Goal: Answer question/provide support: Answer question/provide support

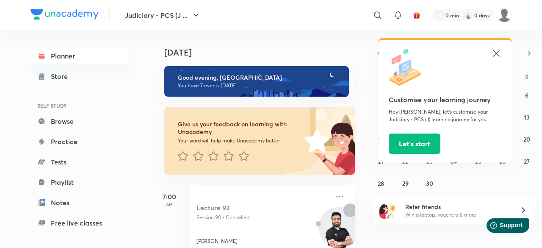
click at [507, 15] on img at bounding box center [504, 15] width 14 height 14
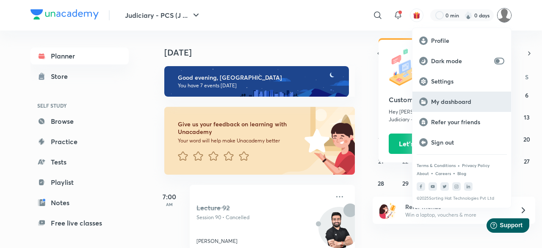
click at [457, 104] on p "My dashboard" at bounding box center [467, 102] width 73 height 8
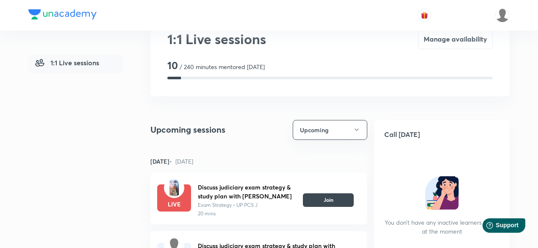
scroll to position [37, 0]
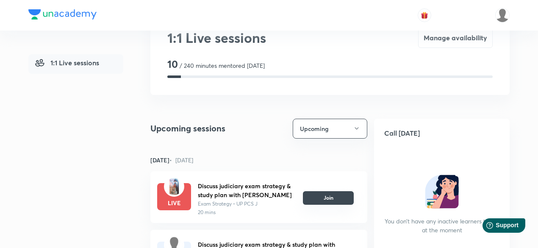
click at [336, 201] on button "Join" at bounding box center [328, 198] width 51 height 14
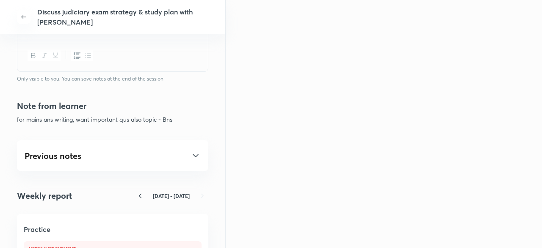
scroll to position [397, 0]
click at [43, 157] on div "Previous notes" at bounding box center [113, 155] width 176 height 10
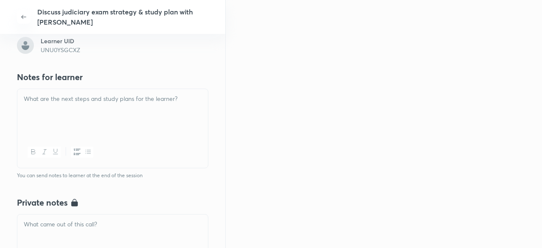
scroll to position [176, 0]
click at [78, 108] on div at bounding box center [112, 112] width 191 height 47
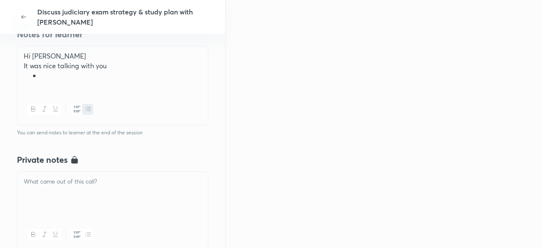
scroll to position [234, 0]
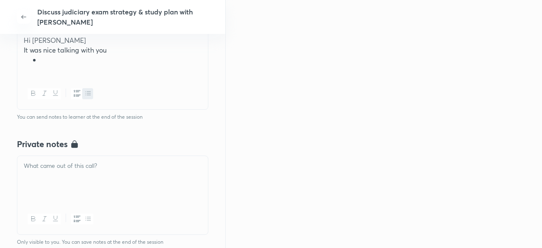
click at [48, 182] on div at bounding box center [112, 179] width 191 height 47
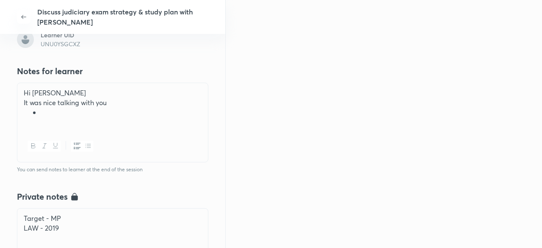
scroll to position [158, 0]
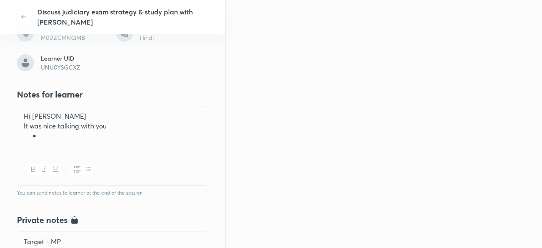
click at [45, 135] on li at bounding box center [121, 136] width 161 height 10
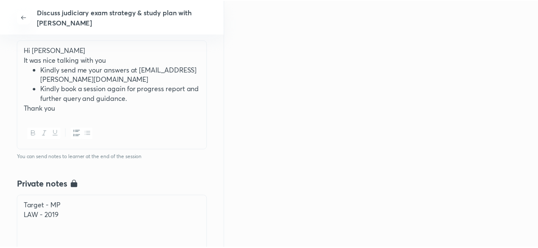
scroll to position [224, 0]
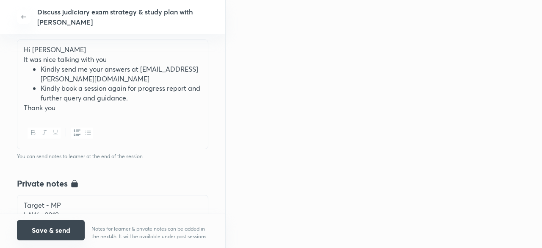
click at [47, 230] on button "Save & send" at bounding box center [51, 230] width 68 height 20
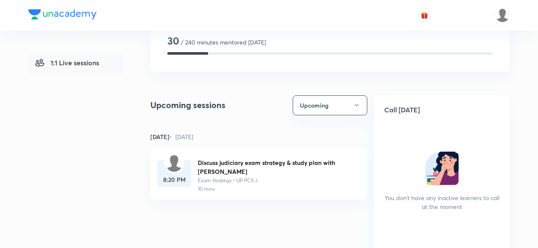
scroll to position [64, 0]
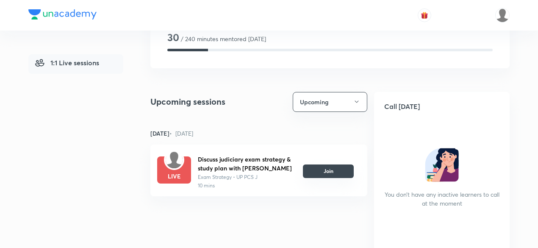
click at [332, 165] on button "Join" at bounding box center [328, 171] width 51 height 14
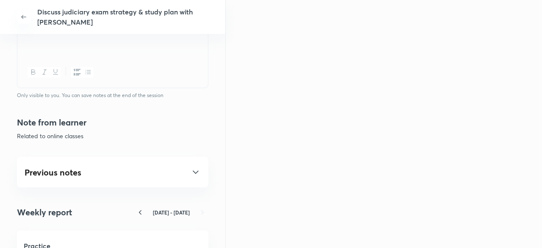
scroll to position [382, 0]
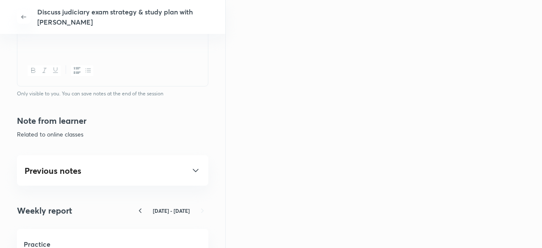
click at [49, 170] on div "Previous notes" at bounding box center [113, 170] width 176 height 10
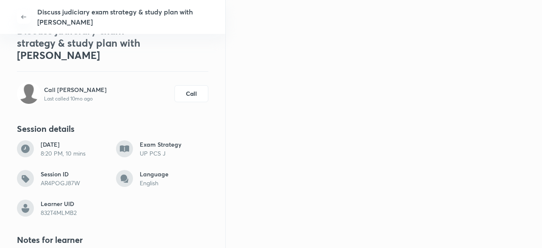
scroll to position [0, 0]
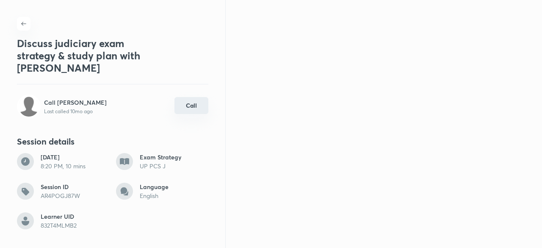
click at [185, 108] on button "Call" at bounding box center [191, 105] width 34 height 17
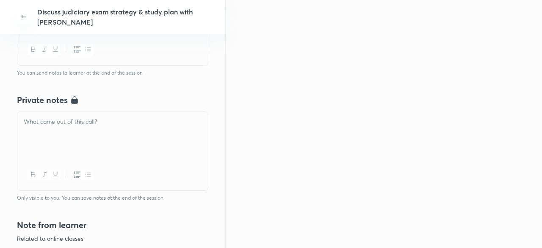
scroll to position [250, 0]
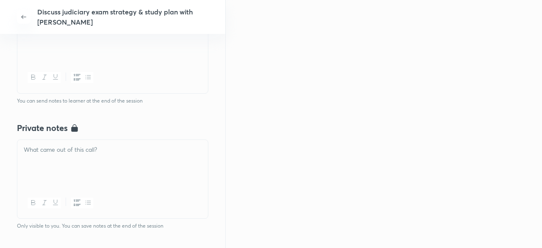
click at [128, 168] on div at bounding box center [112, 163] width 191 height 47
click at [113, 58] on div at bounding box center [112, 37] width 191 height 47
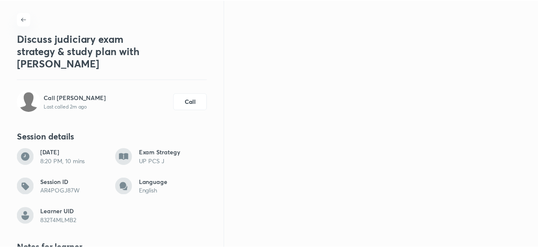
scroll to position [0, 0]
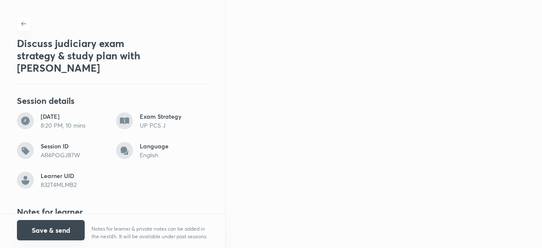
click at [62, 227] on button "Save & send" at bounding box center [51, 230] width 68 height 20
